Goal: Answer question/provide support: Share knowledge or assist other users

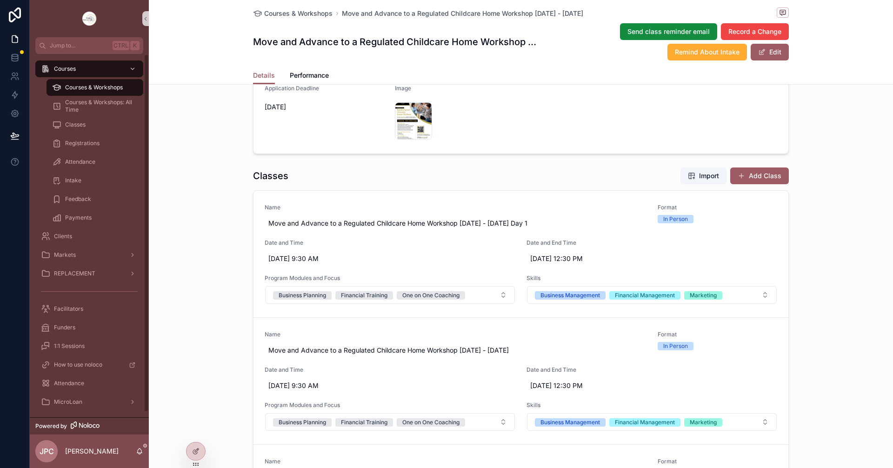
scroll to position [320, 0]
click at [108, 85] on span "Courses & Workshops" at bounding box center [94, 87] width 58 height 7
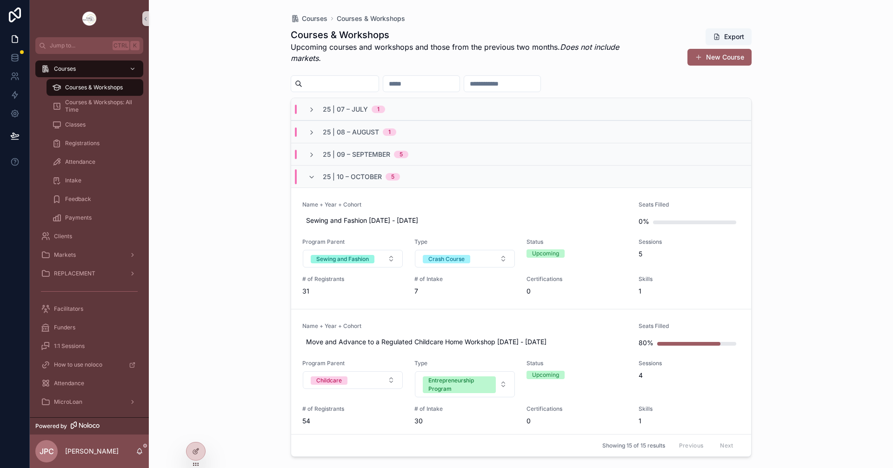
click at [319, 181] on div "25 | 10 – [DATE]" at bounding box center [354, 176] width 92 height 15
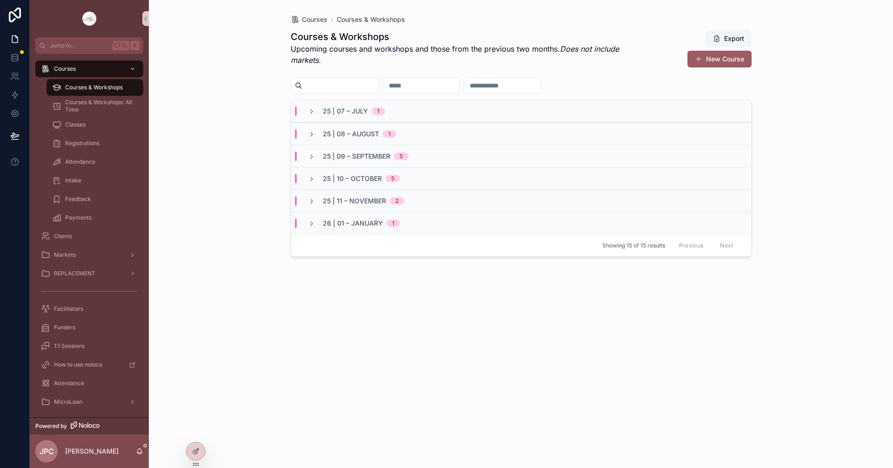
click at [313, 160] on div "25 | 09 – [DATE]" at bounding box center [358, 156] width 100 height 9
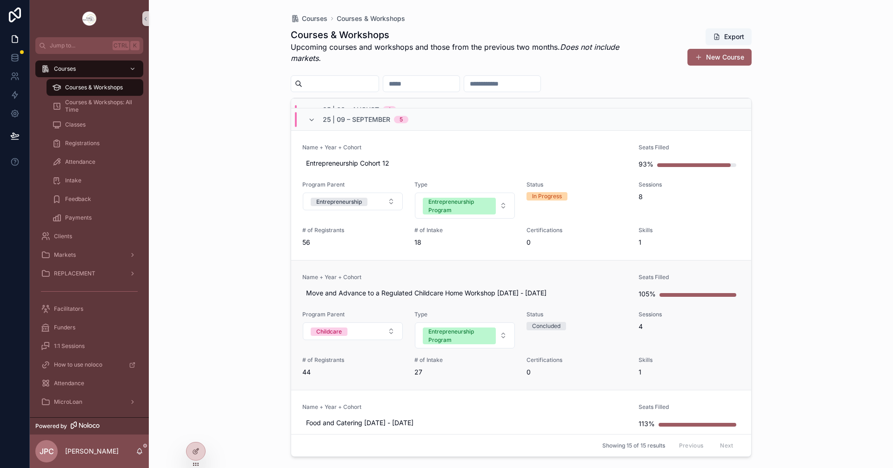
scroll to position [93, 0]
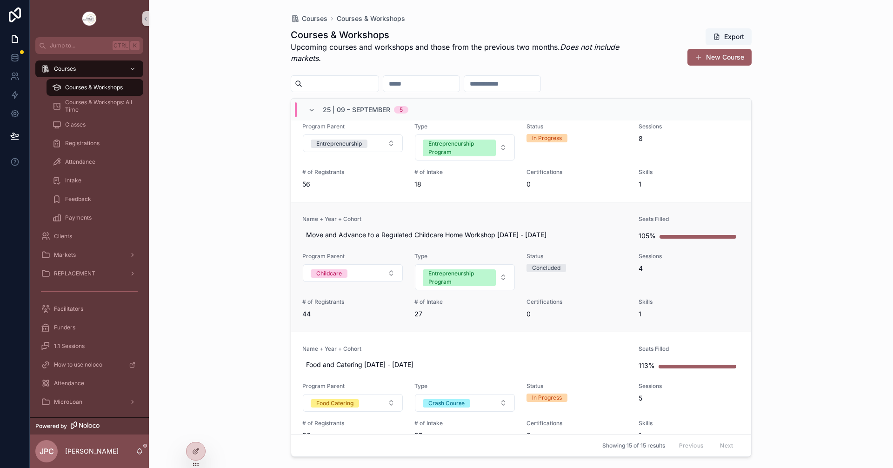
click at [451, 217] on span "Name + Year + Cohort" at bounding box center [465, 218] width 326 height 7
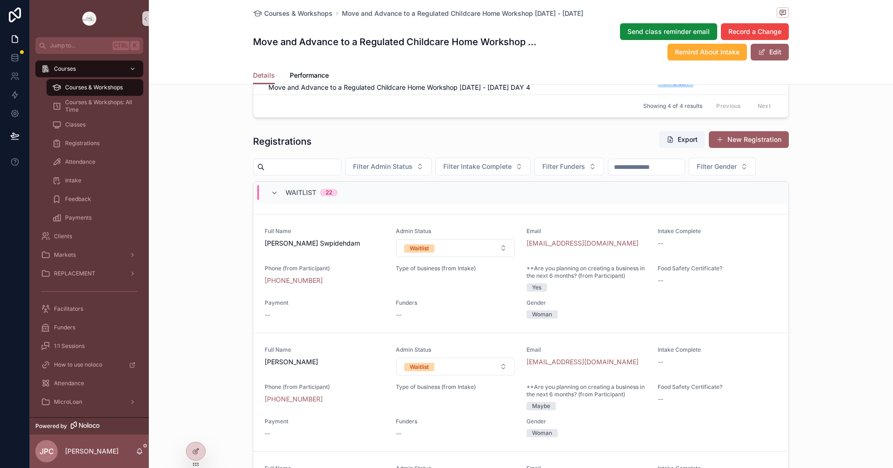
scroll to position [2348, 0]
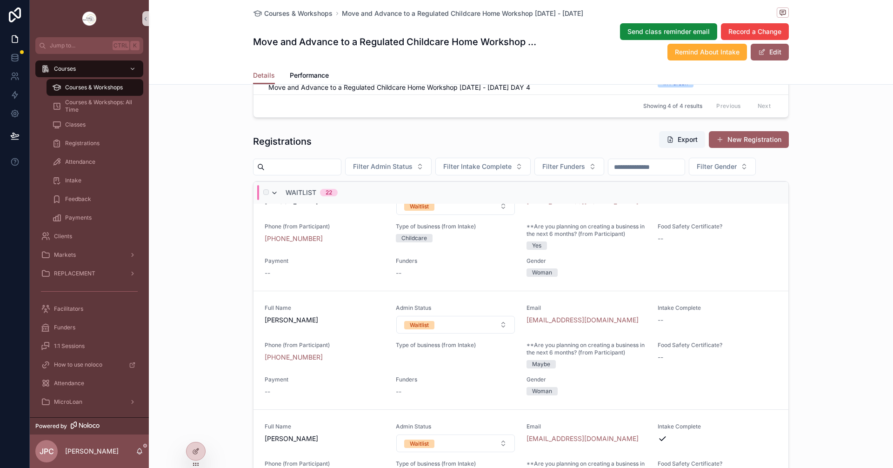
click at [271, 197] on icon "scrollable content" at bounding box center [274, 192] width 7 height 7
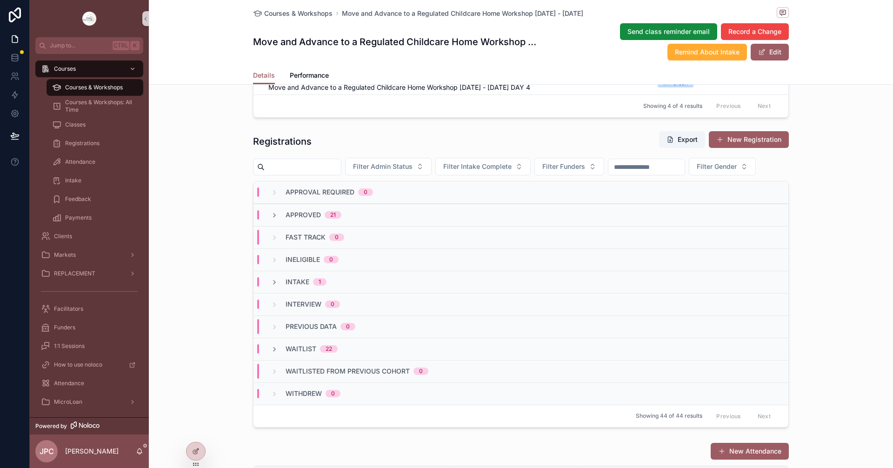
scroll to position [0, 0]
click at [280, 220] on div "Approved 21" at bounding box center [306, 214] width 71 height 9
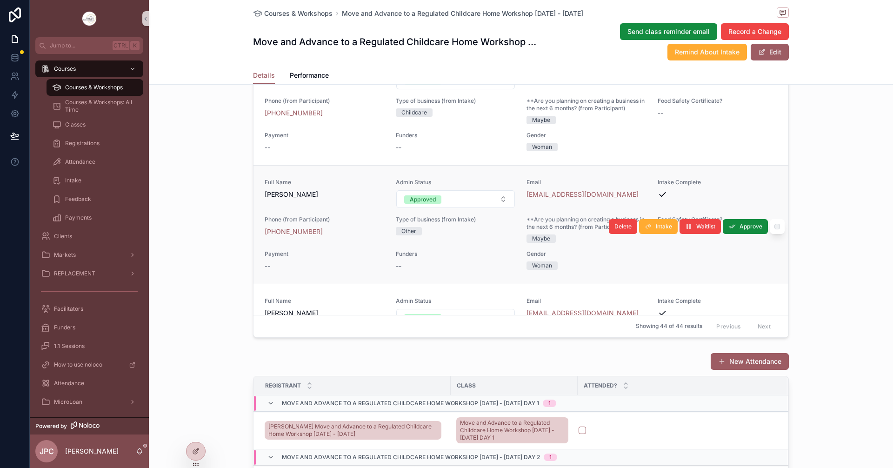
scroll to position [1721, 0]
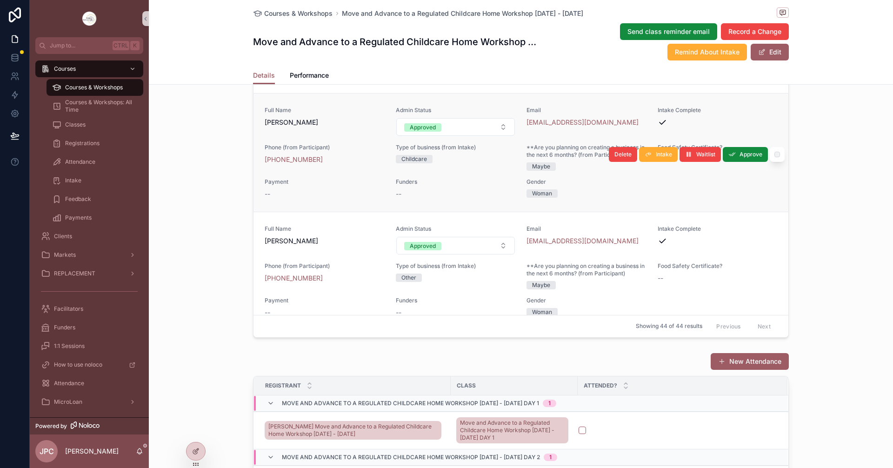
click at [350, 119] on link "Full Name [PERSON_NAME] Admin Status Approved Email [EMAIL_ADDRESS][DOMAIN_NAME…" at bounding box center [521, 152] width 535 height 119
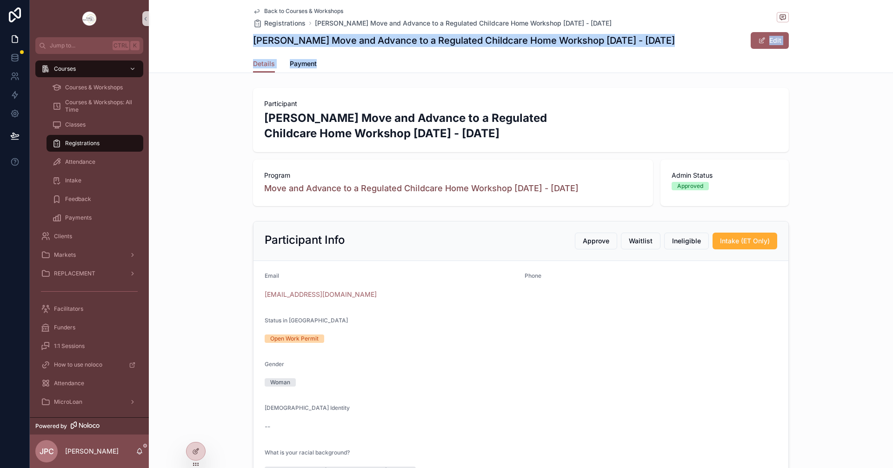
drag, startPoint x: 244, startPoint y: 41, endPoint x: 331, endPoint y: 77, distance: 94.1
click at [363, 66] on div "Back to Courses & Workshops Registrations [PERSON_NAME] Move and Advance to a R…" at bounding box center [521, 36] width 744 height 73
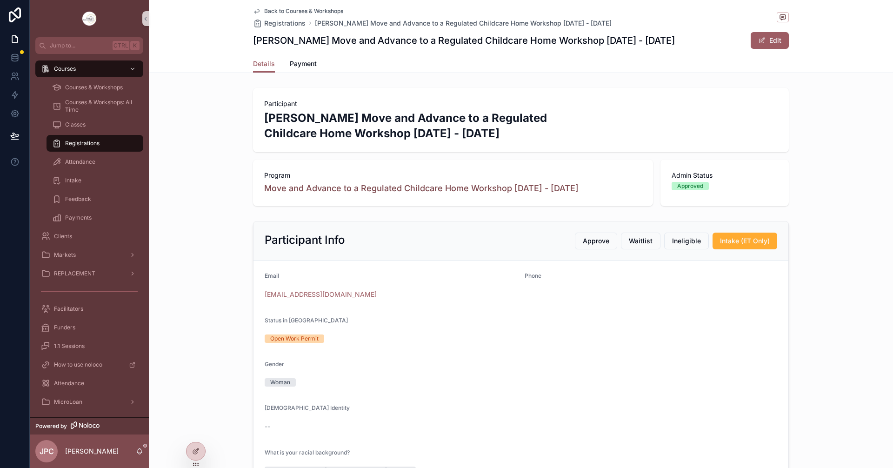
click at [254, 110] on div "Participant [PERSON_NAME] Move and Advance to a Regulated Childcare Home Worksh…" at bounding box center [521, 120] width 536 height 64
drag, startPoint x: 260, startPoint y: 122, endPoint x: 356, endPoint y: 120, distance: 96.3
click at [356, 120] on div "Participant [PERSON_NAME] Move and Advance to a Regulated Childcare Home Worksh…" at bounding box center [521, 120] width 536 height 64
copy h2 "[PERSON_NAME]"
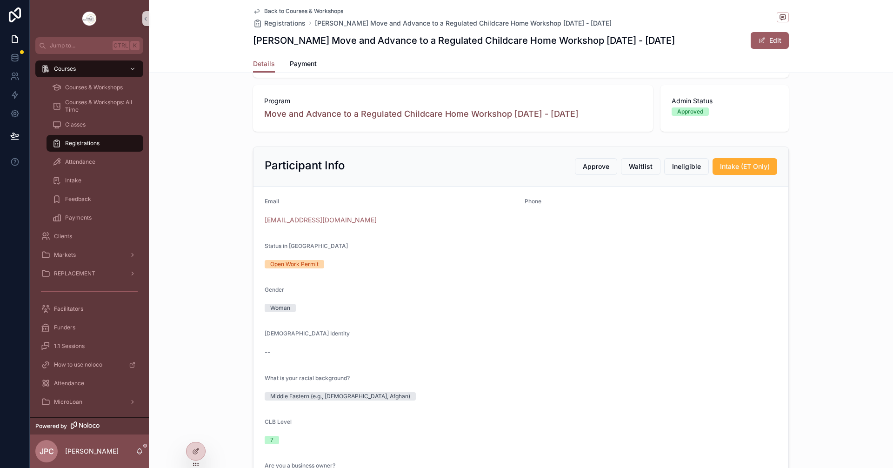
scroll to position [47, 0]
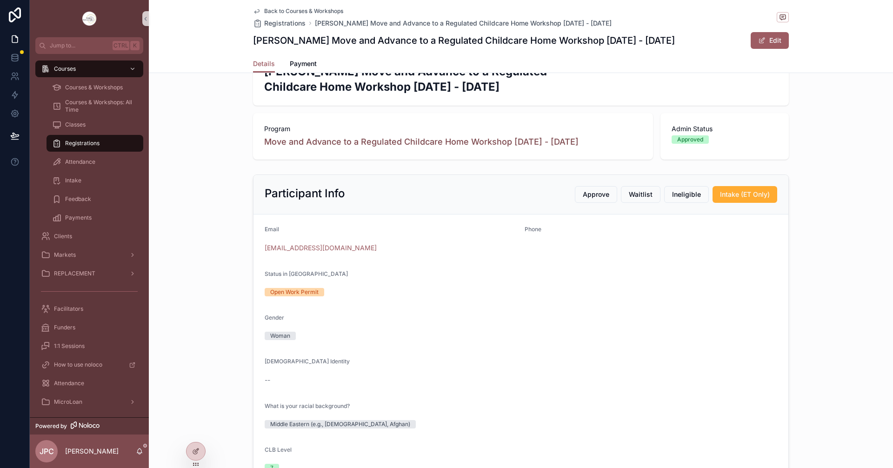
click at [567, 230] on div "Phone" at bounding box center [651, 231] width 253 height 11
click at [404, 173] on div "Participant Info Approve Waitlist Ineligible Intake (ET Only) Email [EMAIL_ADDR…" at bounding box center [520, 370] width 547 height 399
drag, startPoint x: 335, startPoint y: 249, endPoint x: 260, endPoint y: 253, distance: 75.9
click at [260, 253] on form "Email [EMAIL_ADDRESS][DOMAIN_NAME] Phone Status in [GEOGRAPHIC_DATA] Open Work …" at bounding box center [521, 389] width 535 height 351
copy link "[EMAIL_ADDRESS][DOMAIN_NAME]"
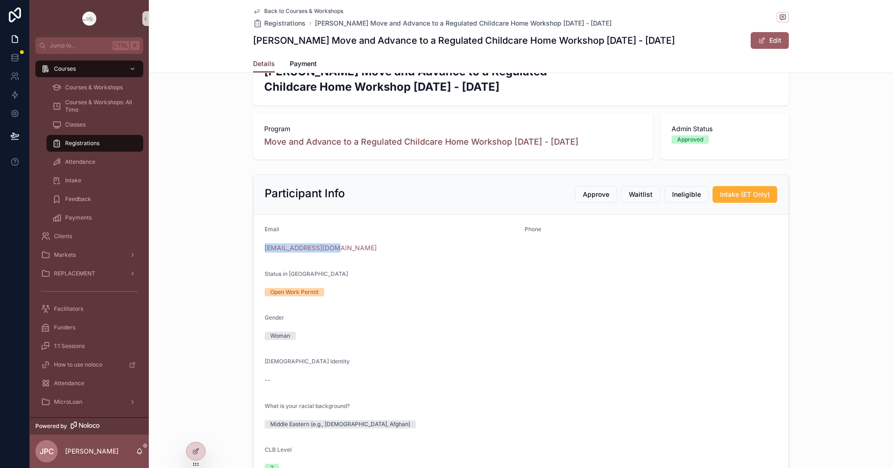
click at [266, 63] on span "Details" at bounding box center [264, 63] width 22 height 9
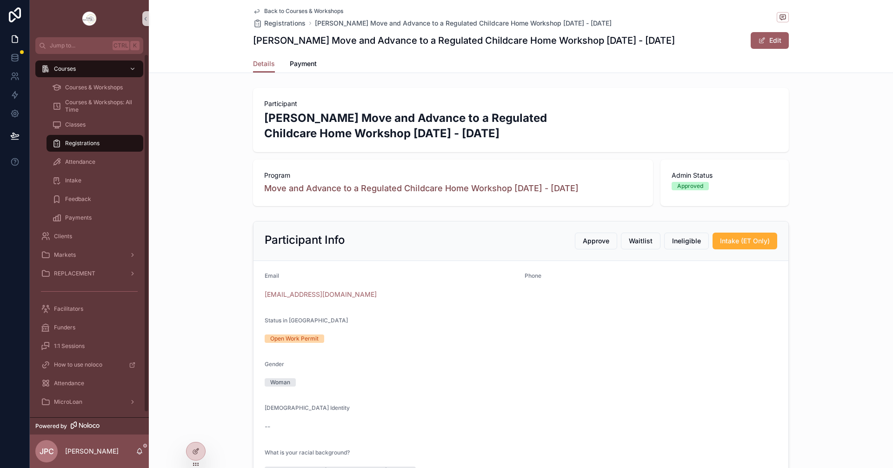
click at [128, 141] on div "Registrations" at bounding box center [95, 143] width 86 height 15
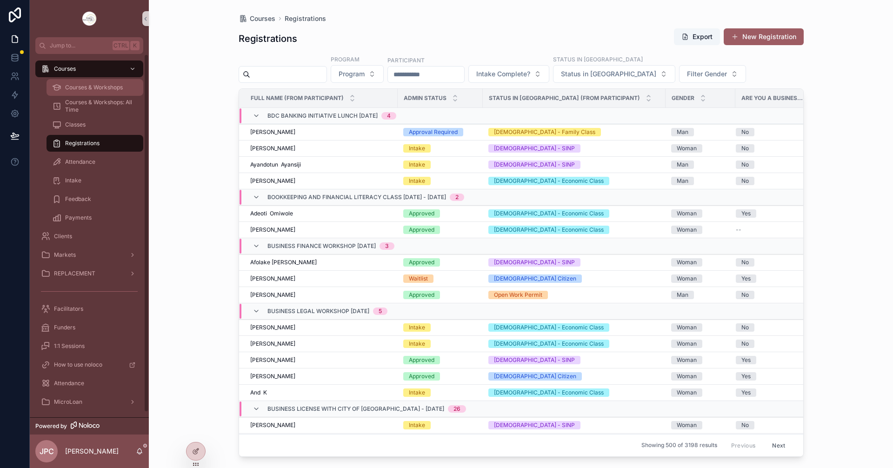
drag, startPoint x: 117, startPoint y: 82, endPoint x: 276, endPoint y: 115, distance: 162.6
click at [116, 82] on div "Courses & Workshops" at bounding box center [95, 87] width 86 height 15
